Goal: Task Accomplishment & Management: Use online tool/utility

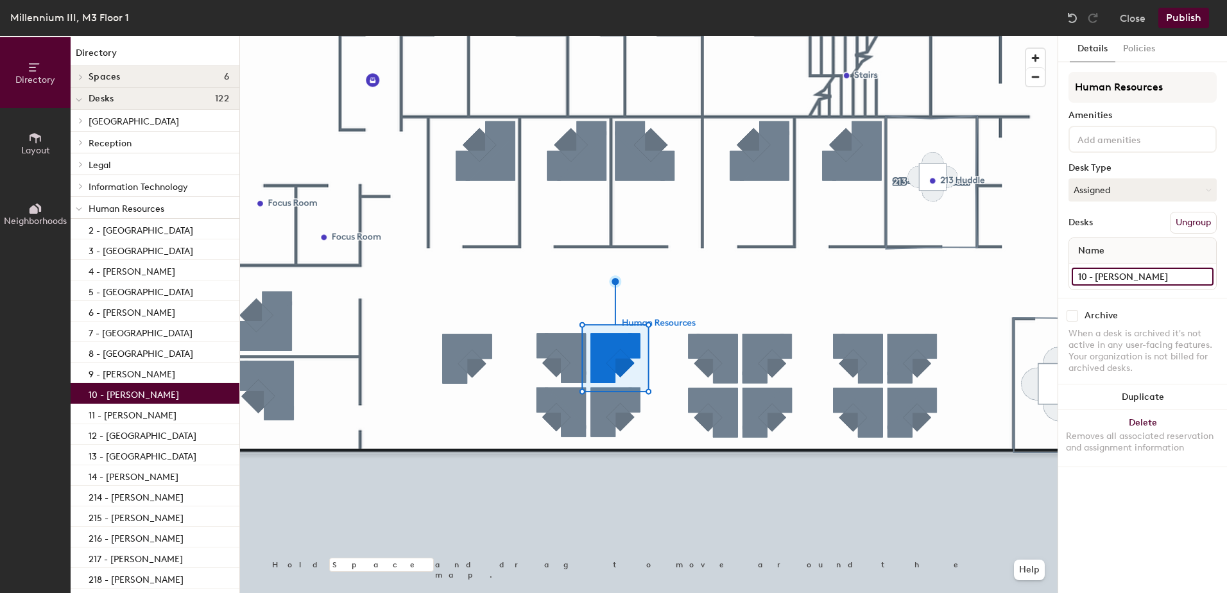
click at [1119, 274] on input "10 - [PERSON_NAME]" at bounding box center [1143, 277] width 142 height 18
click at [1160, 274] on input "10 - [PERSON_NAME]" at bounding box center [1143, 277] width 142 height 18
type input "10 - [GEOGRAPHIC_DATA]"
click at [1136, 190] on button "Assigned" at bounding box center [1142, 189] width 148 height 23
click at [1113, 266] on div "Hoteled" at bounding box center [1133, 268] width 128 height 19
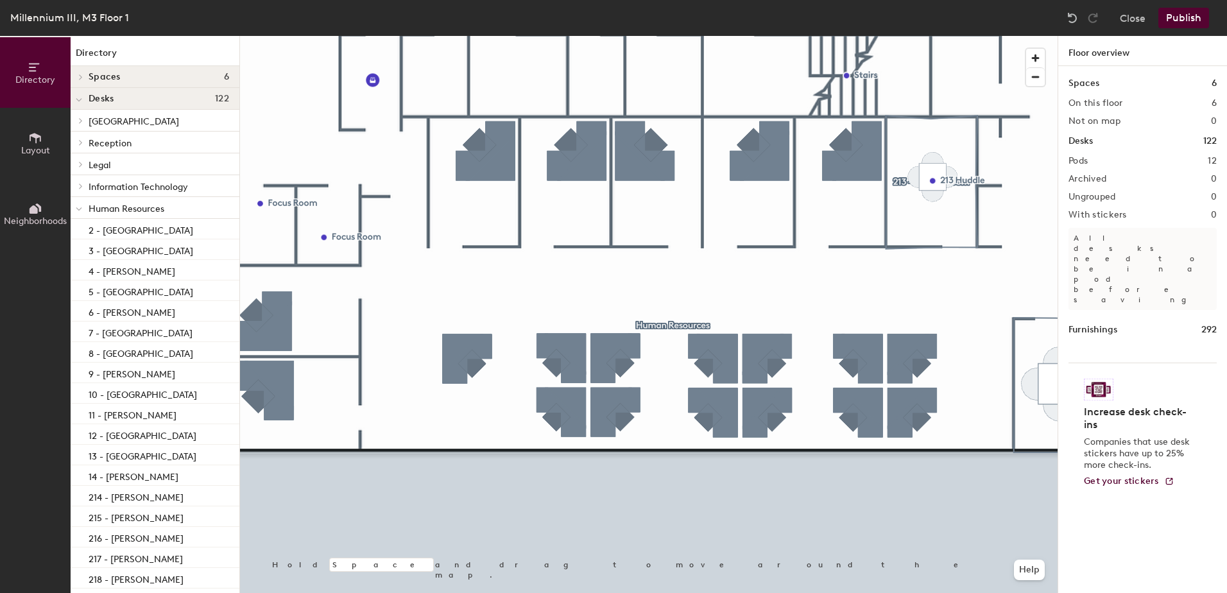
click at [1198, 15] on button "Publish" at bounding box center [1183, 18] width 51 height 21
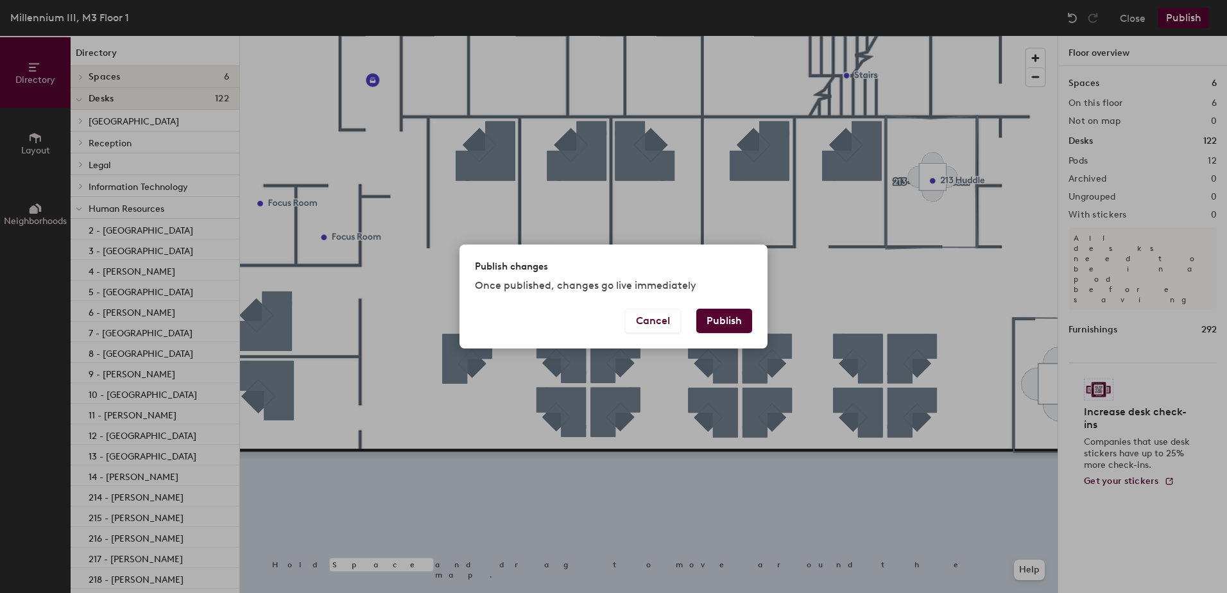
click at [732, 316] on button "Publish" at bounding box center [724, 321] width 56 height 24
